Goal: Contribute content: Contribute content

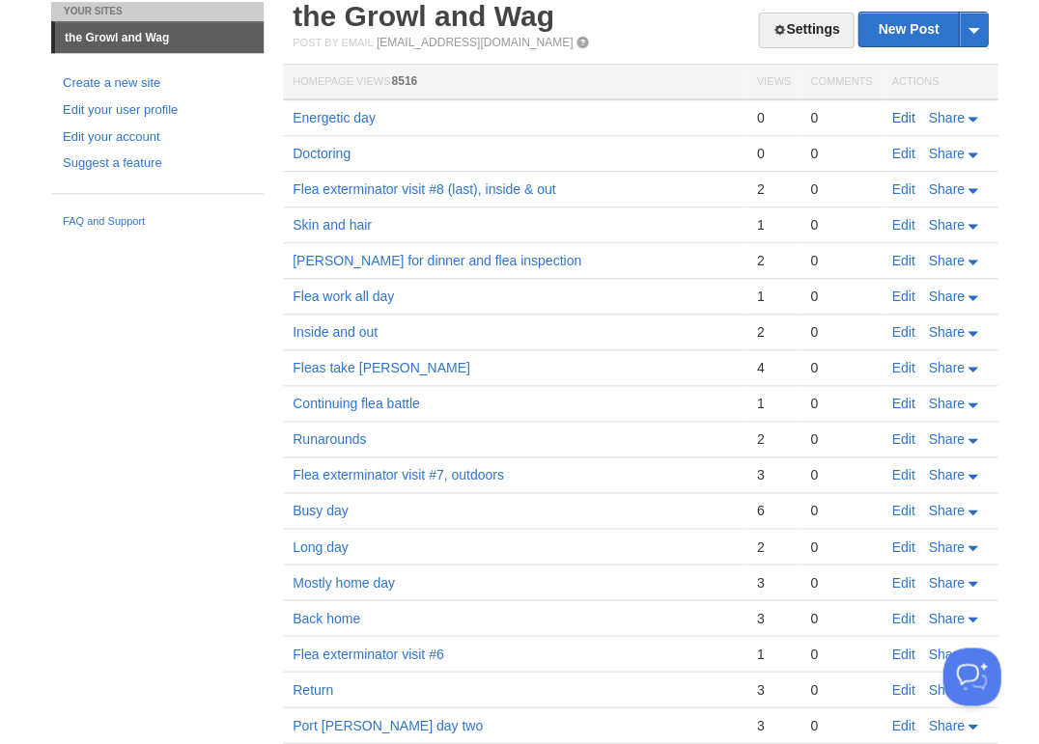
click at [903, 117] on link "Edit" at bounding box center [902, 117] width 23 height 15
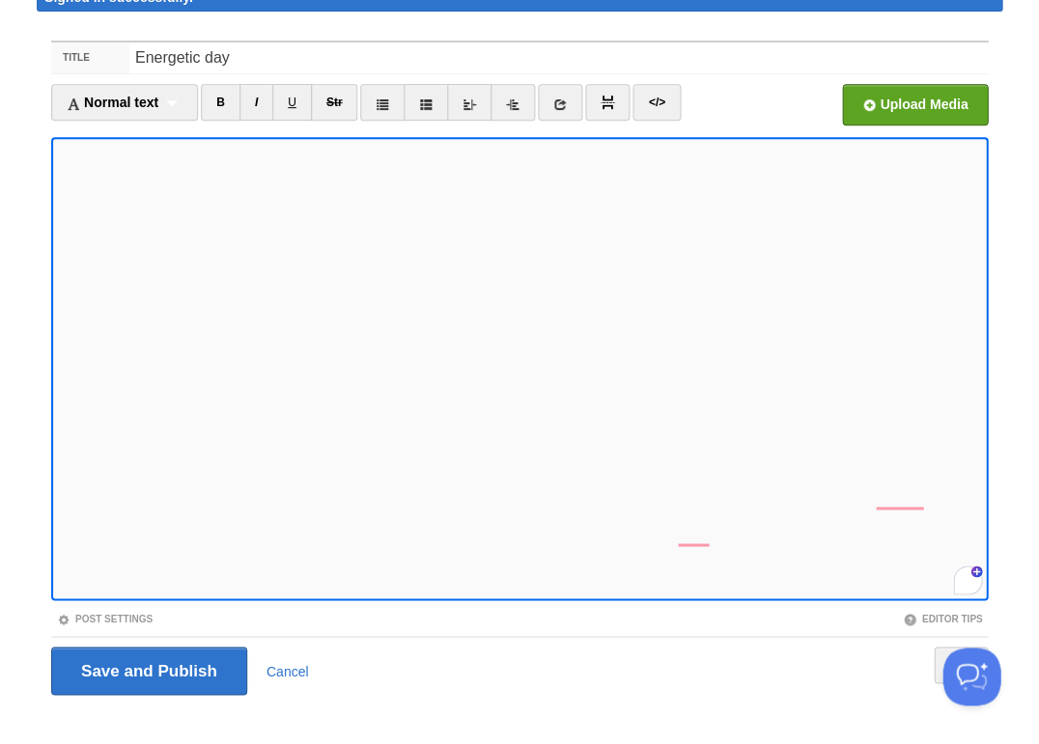
scroll to position [109, 0]
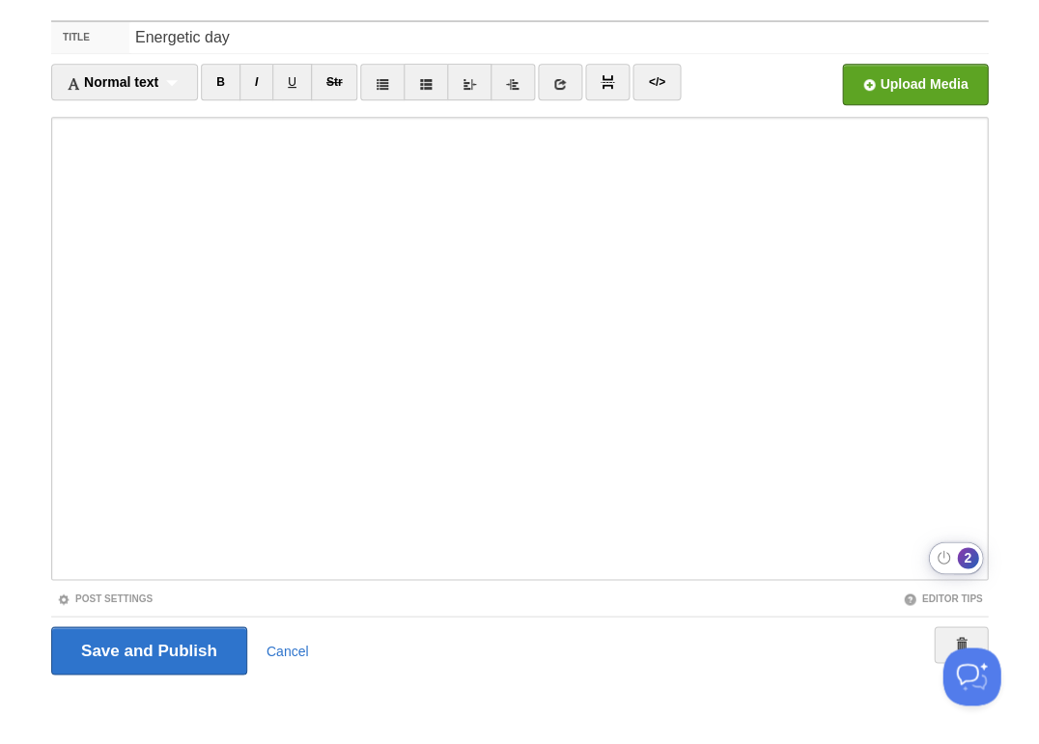
click at [962, 557] on div "2" at bounding box center [966, 557] width 21 height 21
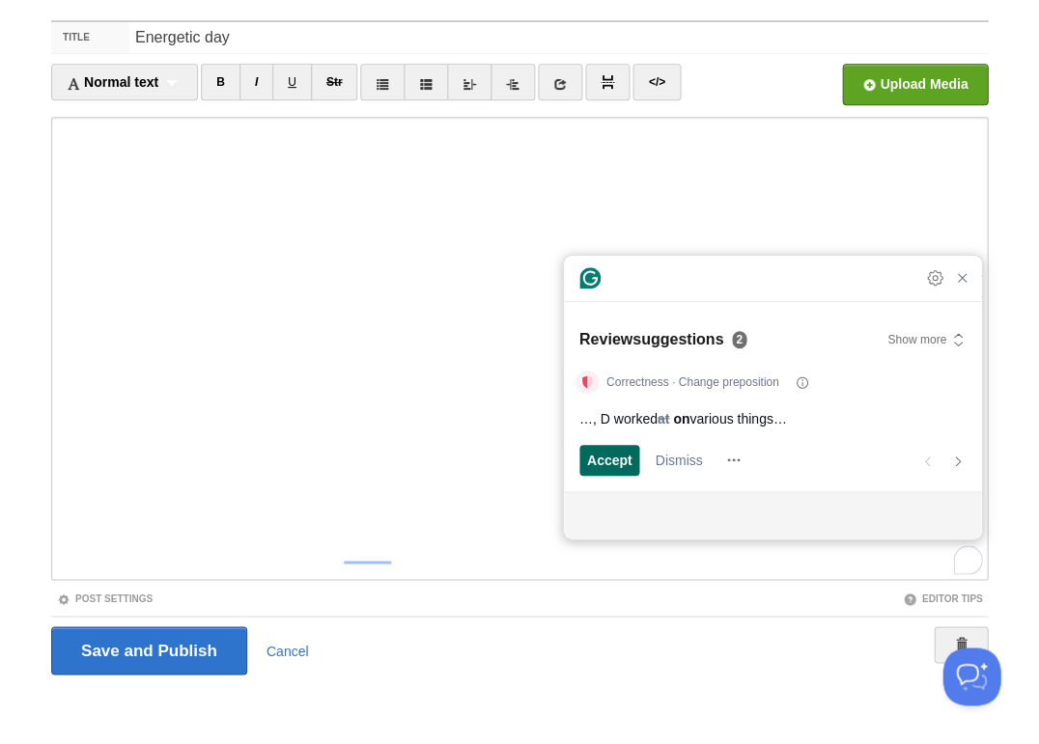
click at [607, 459] on span "Accept" at bounding box center [609, 460] width 45 height 20
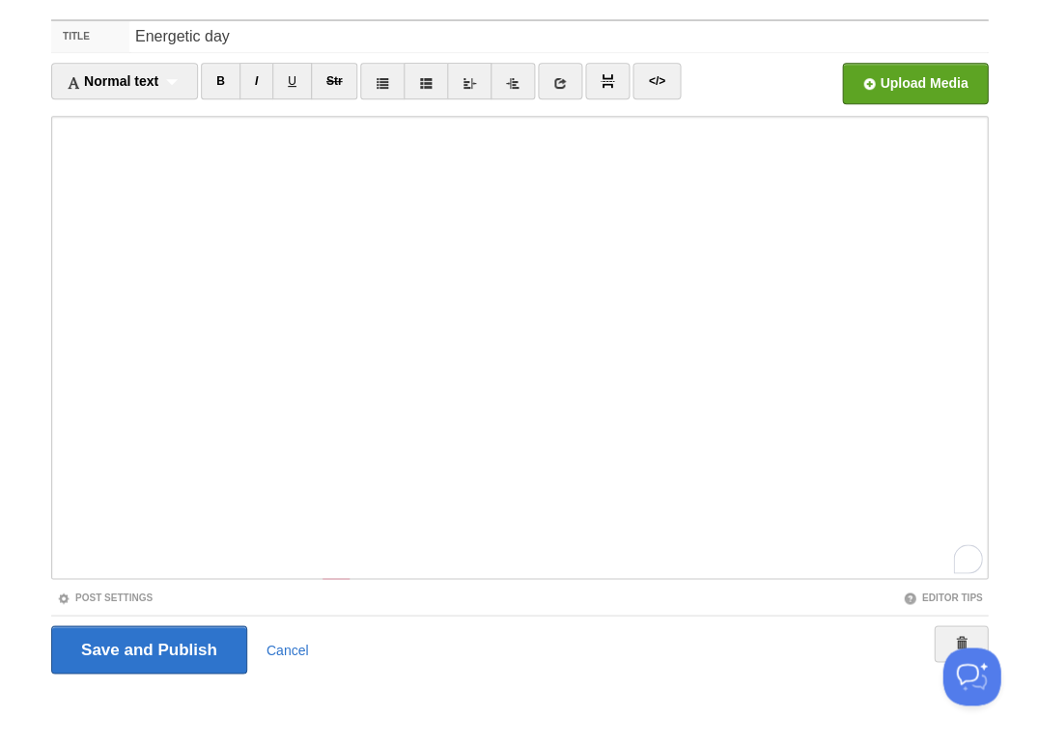
scroll to position [649, 0]
click at [147, 647] on input "Save and Publish" at bounding box center [149, 649] width 196 height 48
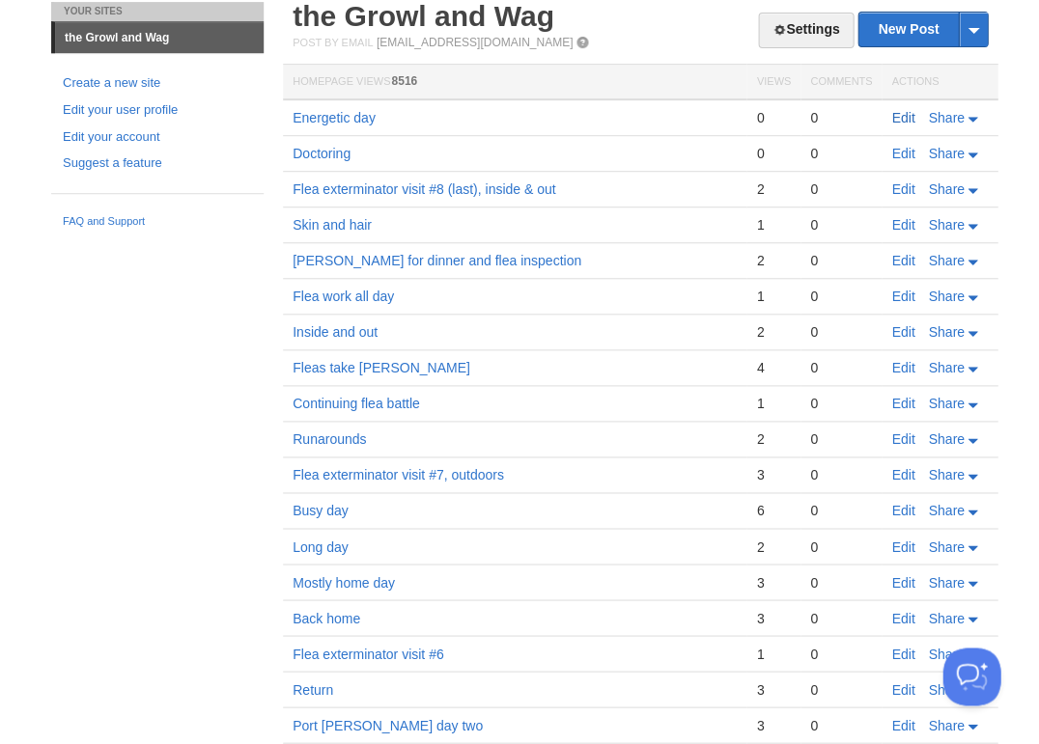
click at [894, 116] on link "Edit" at bounding box center [902, 117] width 23 height 15
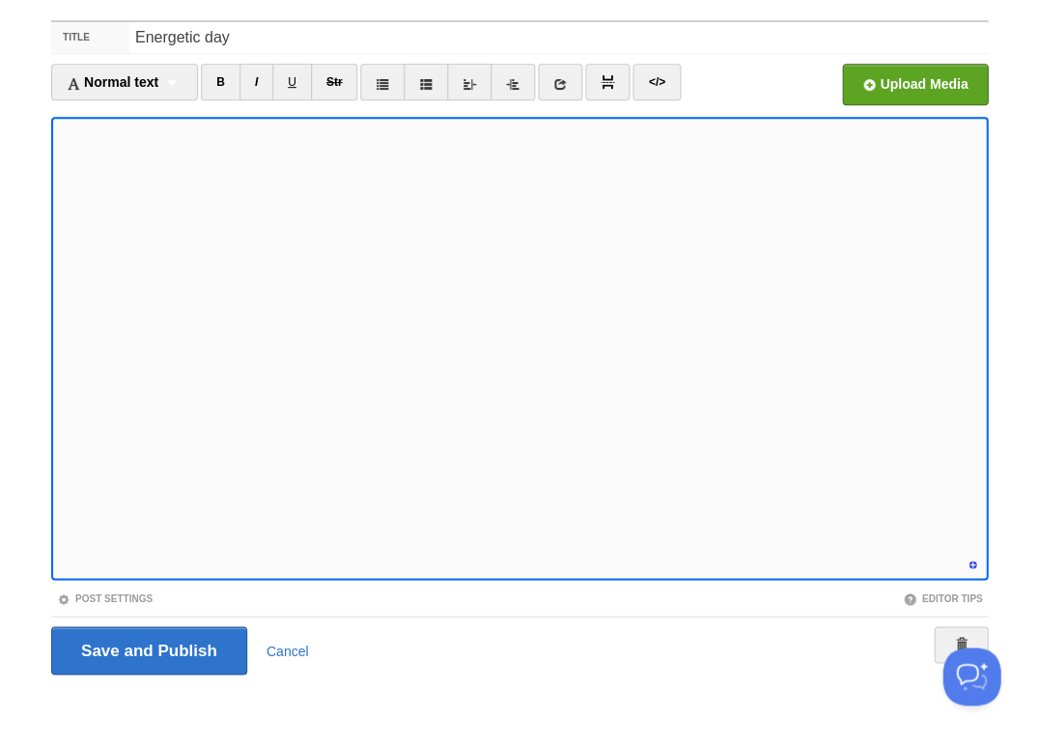
scroll to position [666, 0]
